Goal: Information Seeking & Learning: Understand process/instructions

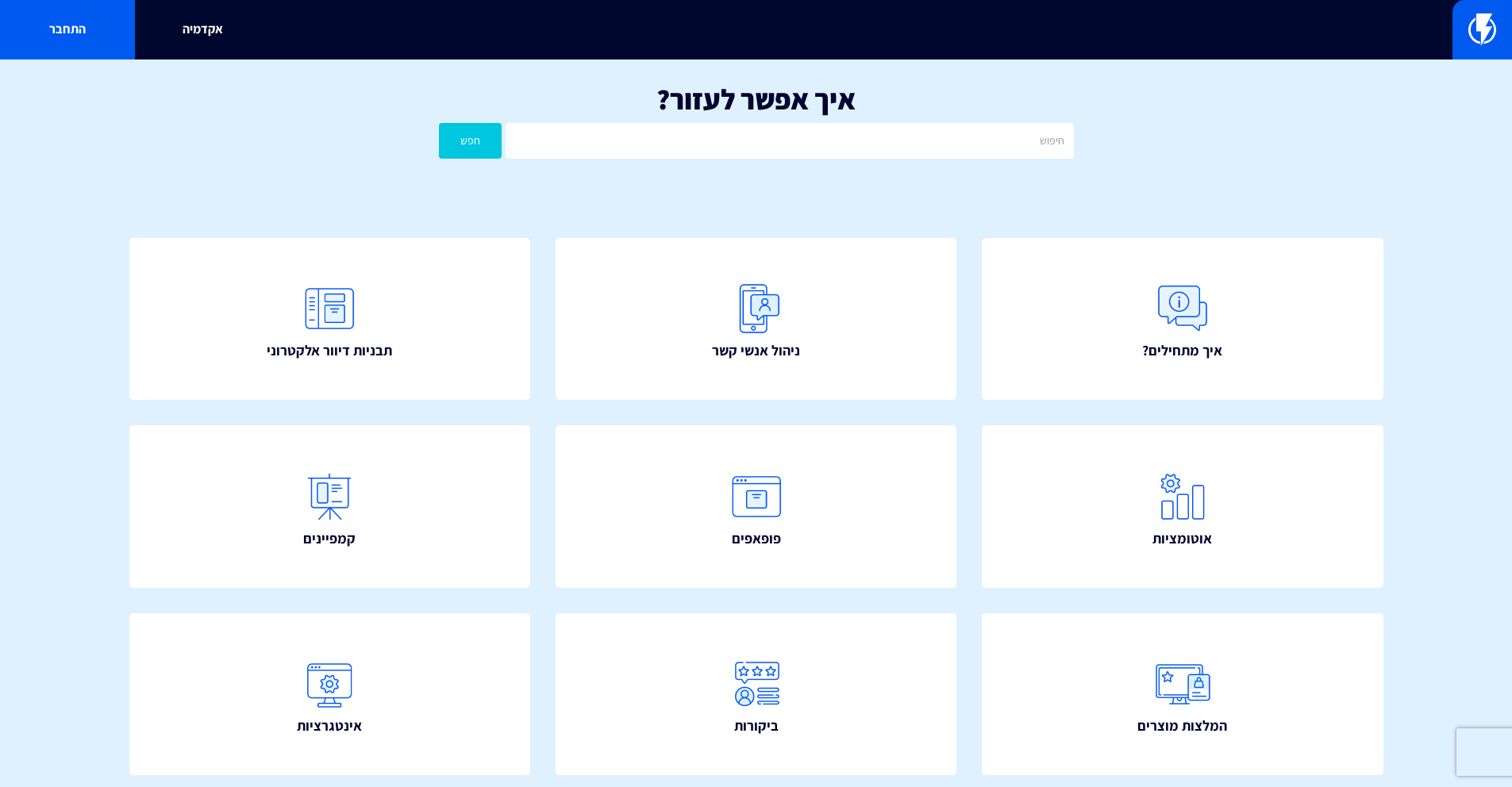
click at [776, 124] on input "text" at bounding box center [789, 141] width 567 height 36
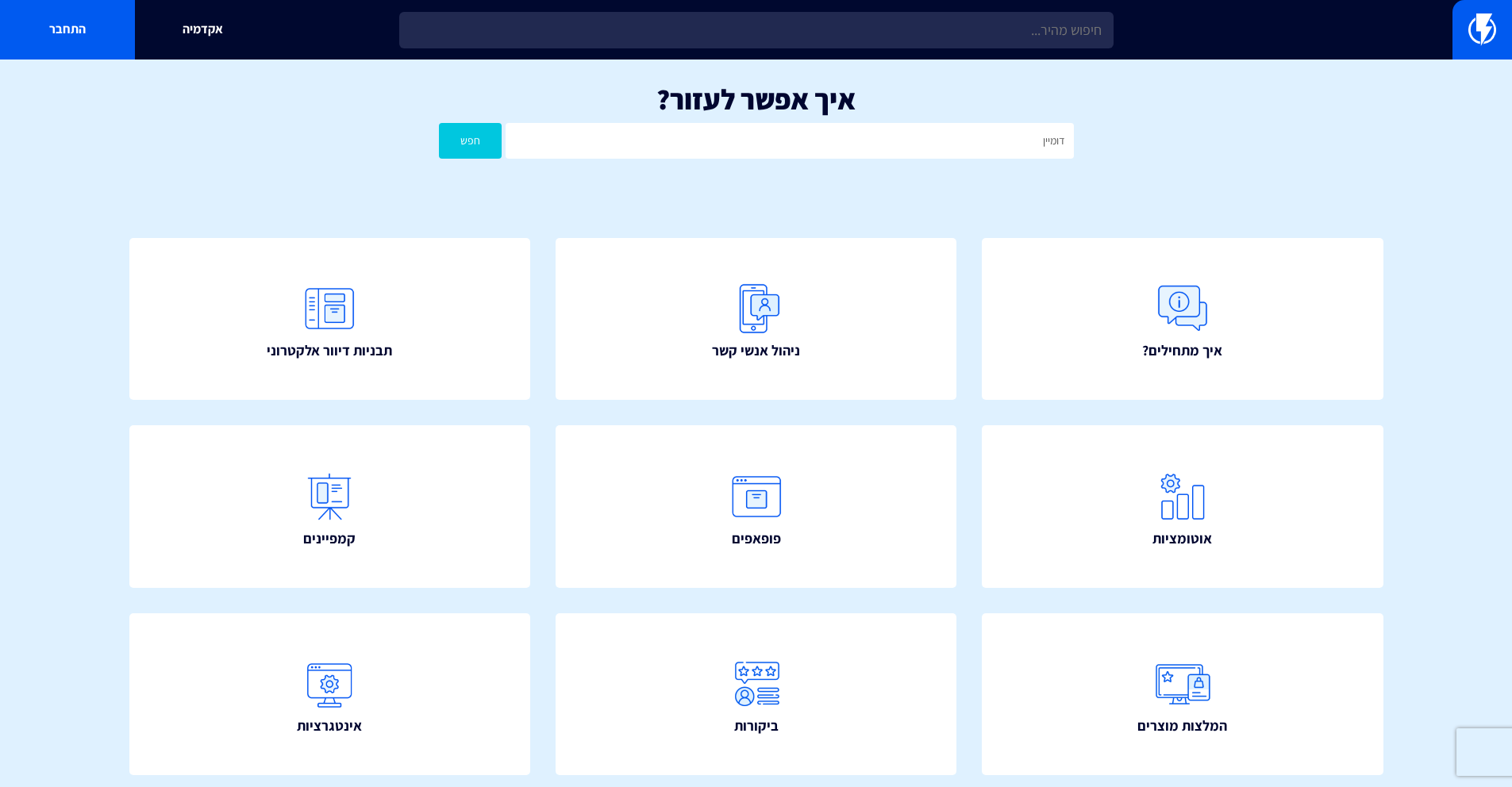
click at [439, 123] on button "חפש" at bounding box center [471, 141] width 63 height 36
click at [704, 139] on input "דומיין" at bounding box center [789, 141] width 567 height 36
type input "פרופיל"
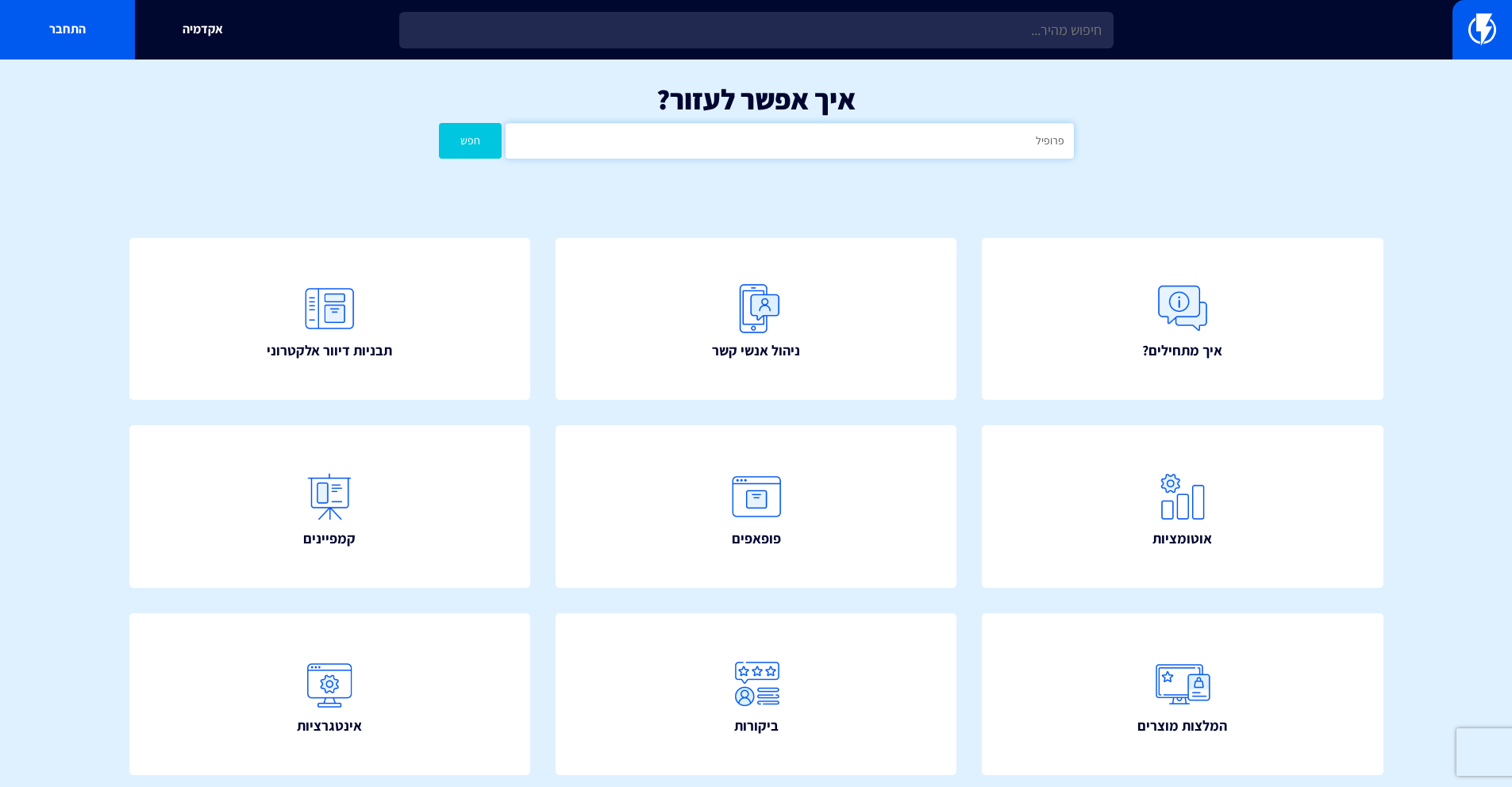
click at [439, 123] on button "חפש" at bounding box center [471, 141] width 63 height 36
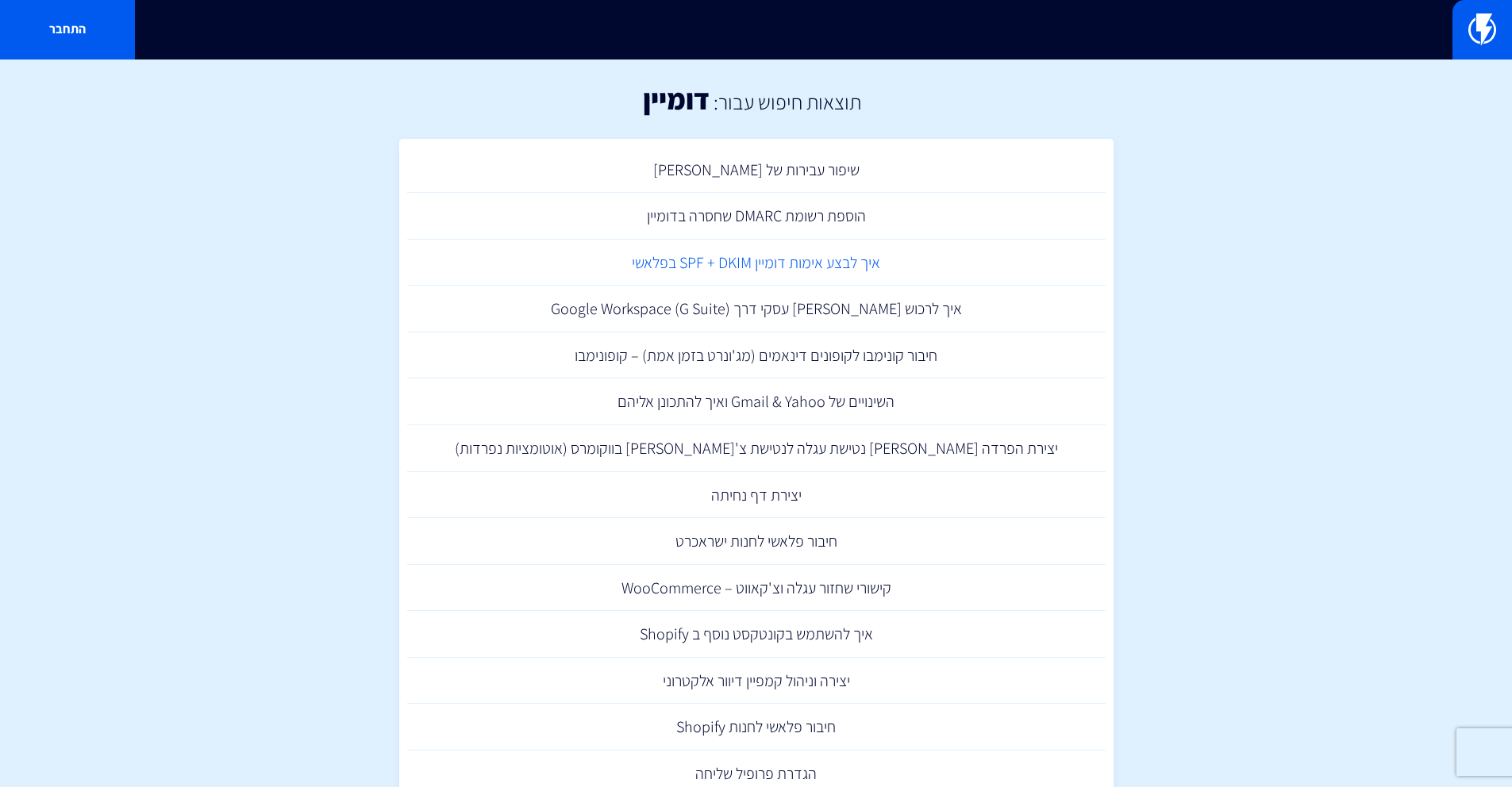
click at [841, 264] on link "איך לבצע אימות דומיין SPF + DKIM בפלאשי" at bounding box center [756, 263] width 698 height 47
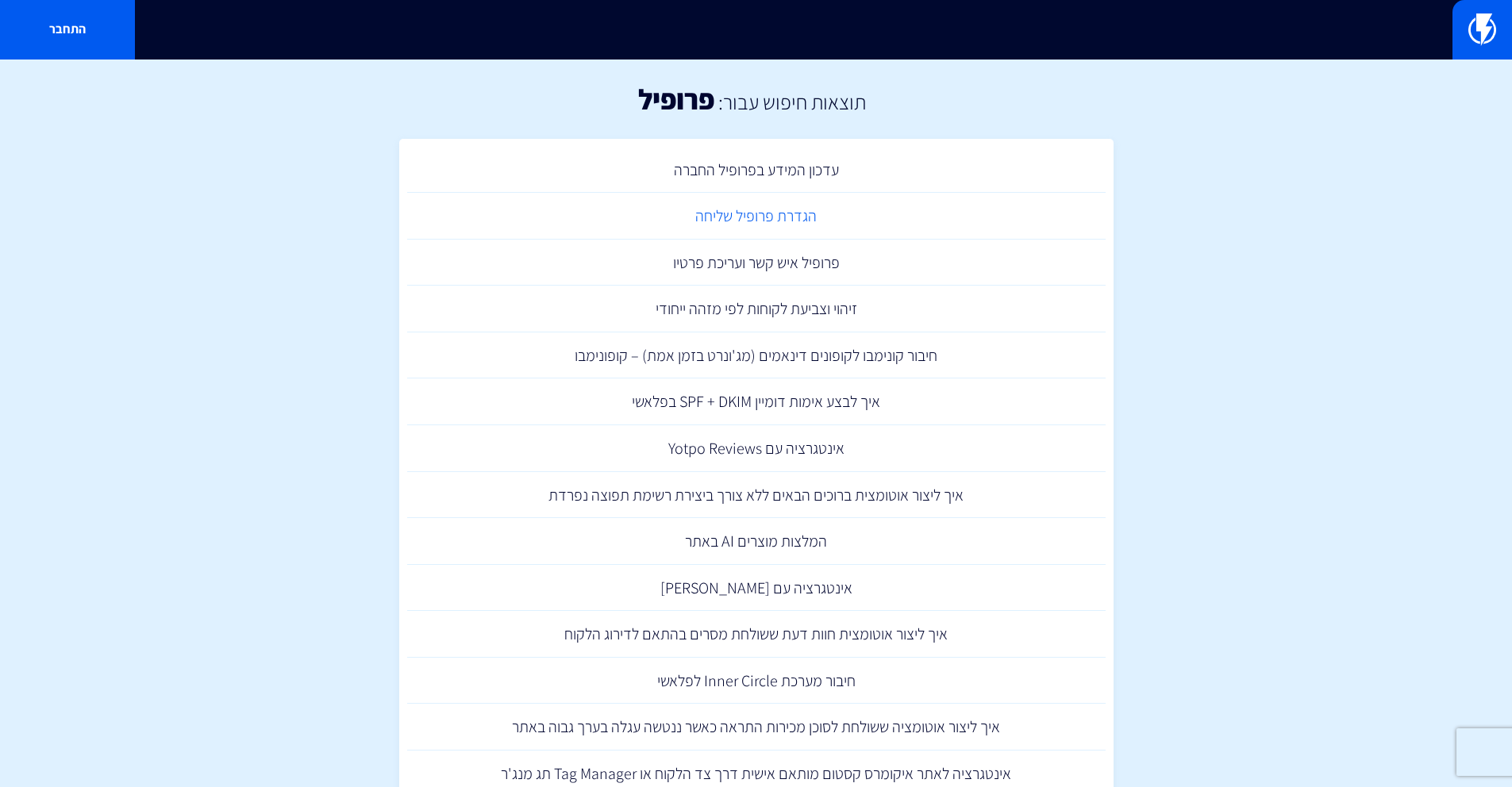
click at [755, 228] on link "הגדרת פרופיל שליחה" at bounding box center [756, 216] width 698 height 47
